Goal: Information Seeking & Learning: Learn about a topic

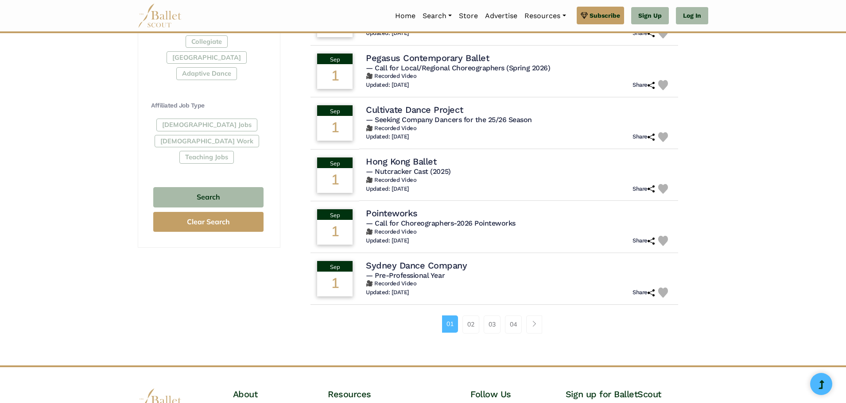
scroll to position [464, 0]
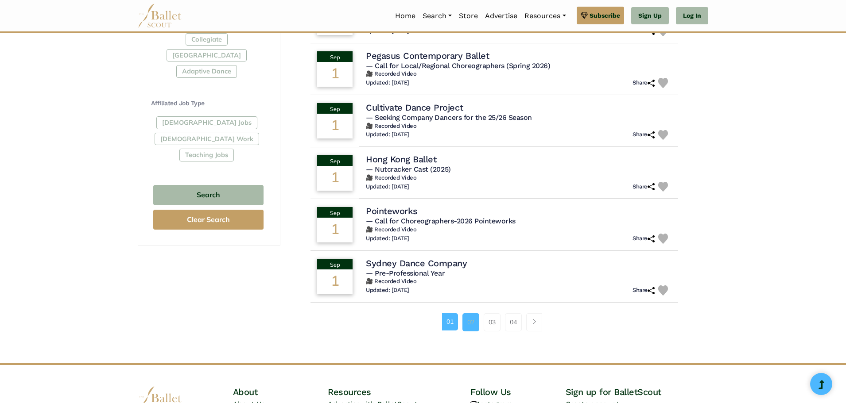
click at [473, 321] on link "02" at bounding box center [470, 322] width 17 height 18
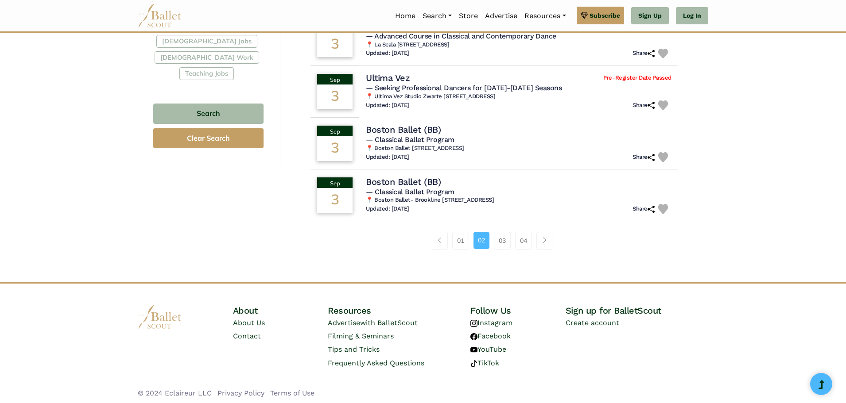
scroll to position [549, 0]
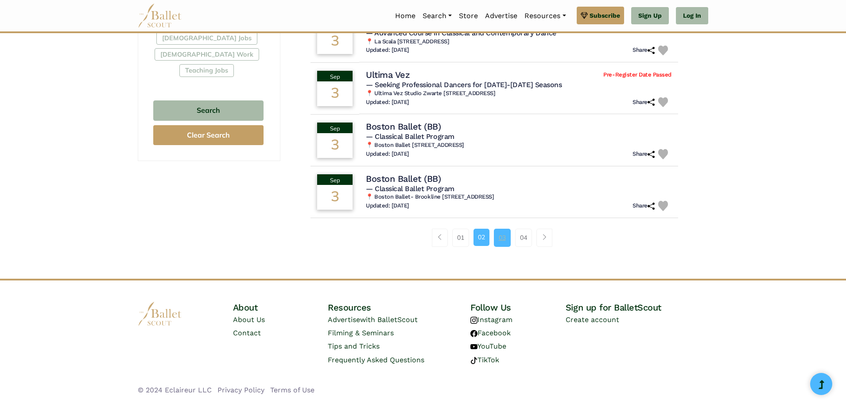
click at [499, 240] on link "03" at bounding box center [502, 238] width 17 height 18
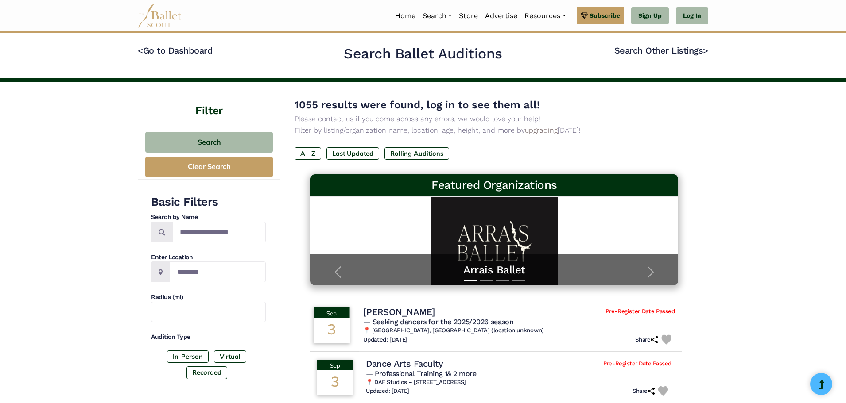
click at [409, 322] on span "— Seeking dancers for the 2025/2026 season" at bounding box center [438, 322] width 151 height 8
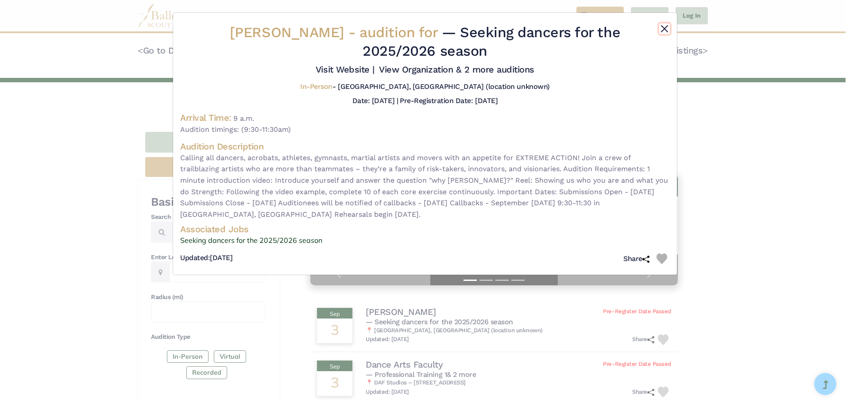
click at [662, 28] on button "Close" at bounding box center [664, 28] width 11 height 11
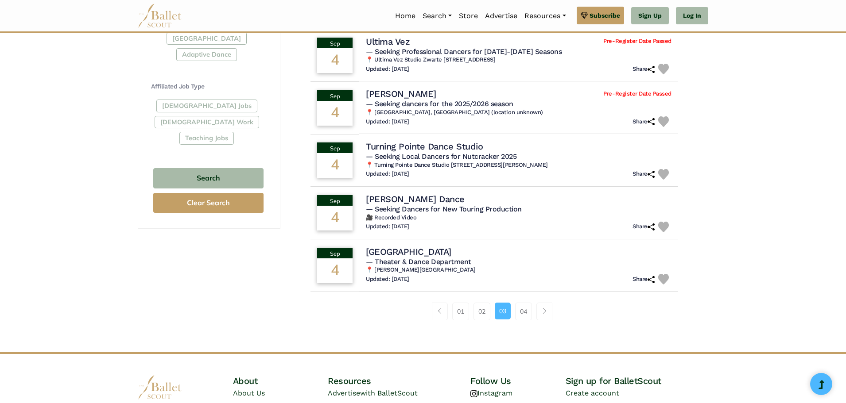
scroll to position [484, 0]
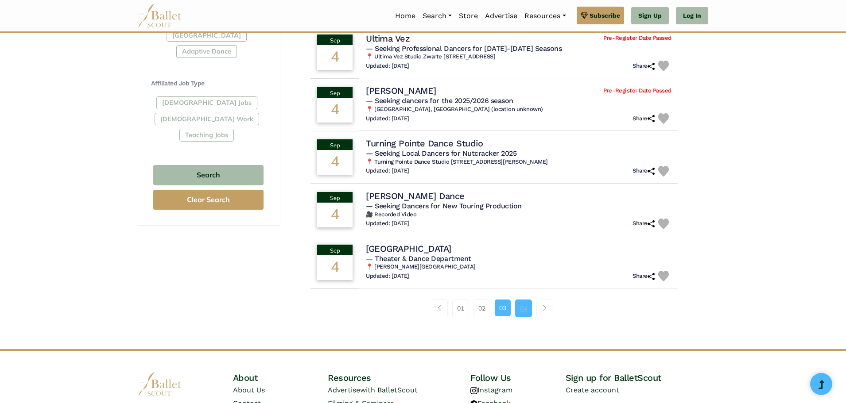
click at [527, 307] on link "04" at bounding box center [523, 309] width 17 height 18
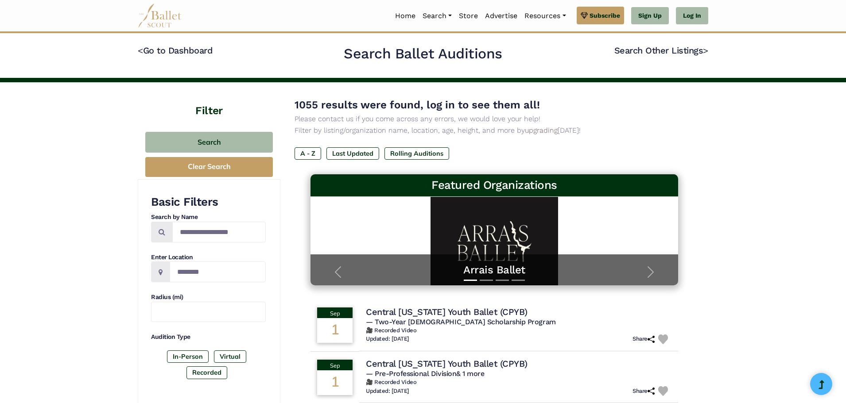
drag, startPoint x: 0, startPoint y: 0, endPoint x: 843, endPoint y: 133, distance: 854.0
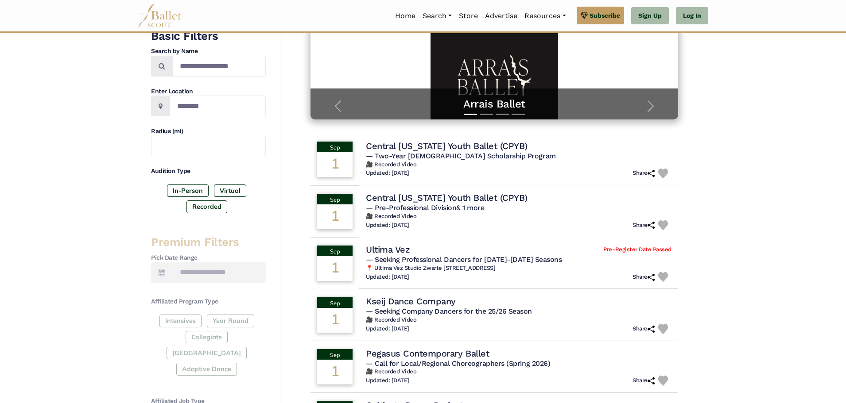
scroll to position [166, 0]
click at [423, 298] on h4 "Kseij Dance Company" at bounding box center [409, 301] width 92 height 12
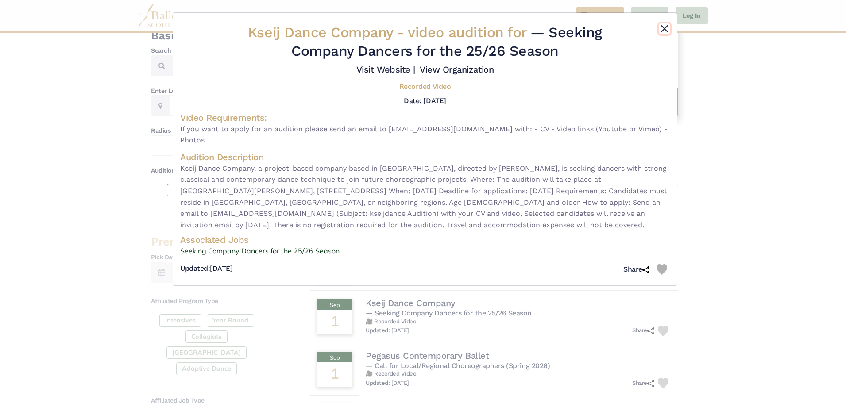
drag, startPoint x: 662, startPoint y: 29, endPoint x: 612, endPoint y: 2, distance: 57.1
click at [662, 27] on button "Close" at bounding box center [664, 28] width 11 height 11
